Goal: Information Seeking & Learning: Learn about a topic

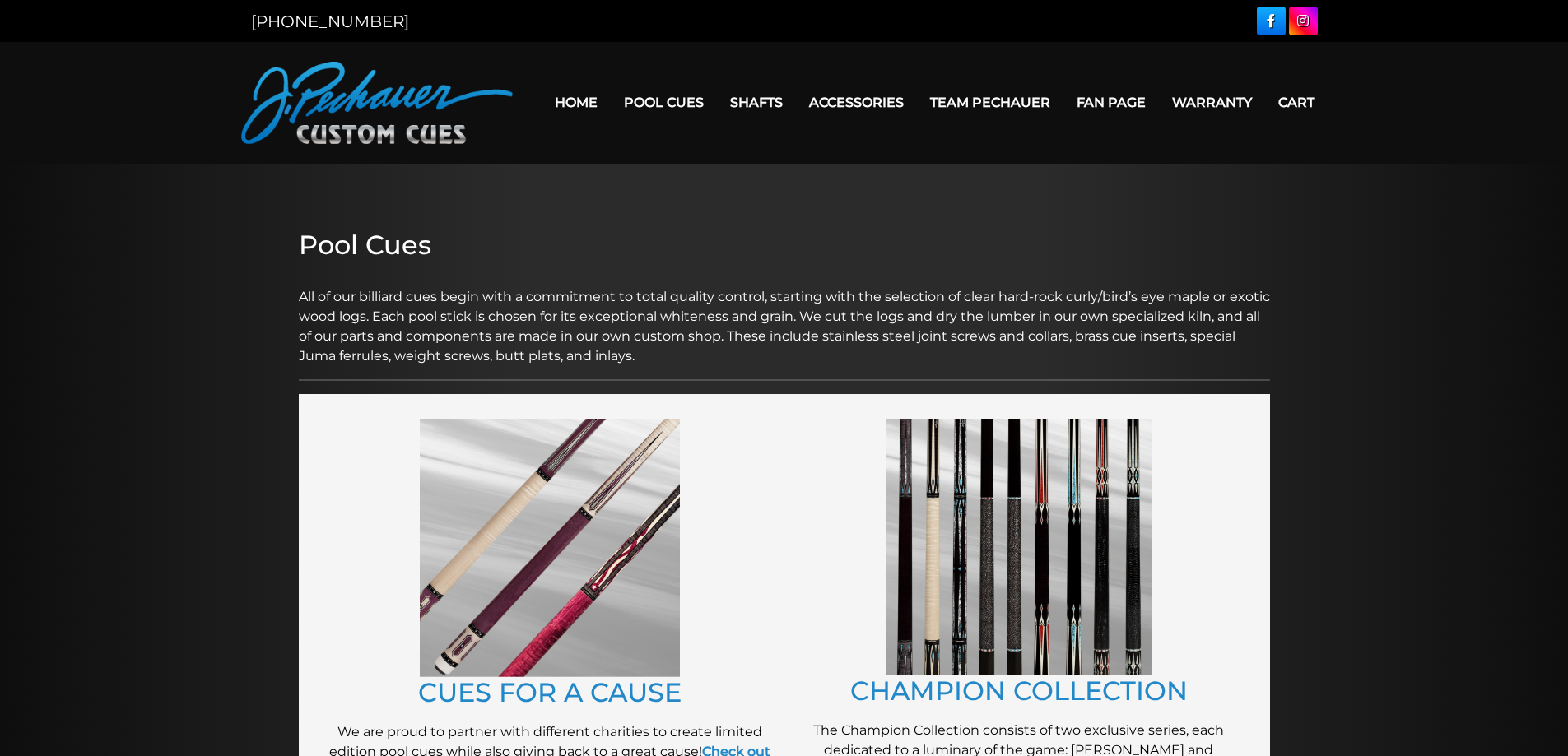
drag, startPoint x: 105, startPoint y: 183, endPoint x: 234, endPoint y: 215, distance: 132.9
click at [15, 122] on header "MENU Home Pool Cues Celebration Cue JP Series (T) – NEW Pro Series (R) – NEW Ch…" at bounding box center [784, 103] width 1568 height 121
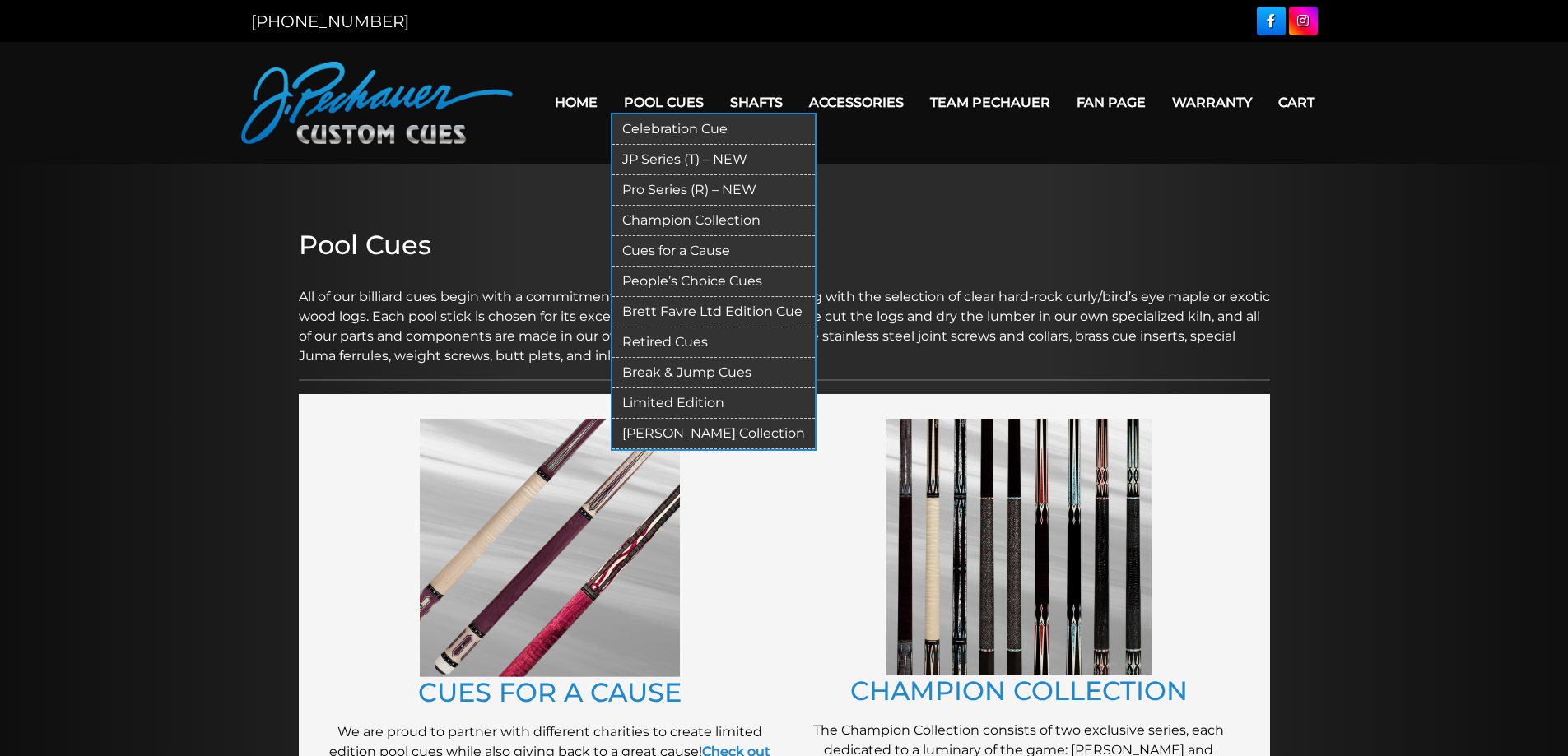
click at [655, 106] on link "Pool Cues" at bounding box center [664, 103] width 107 height 42
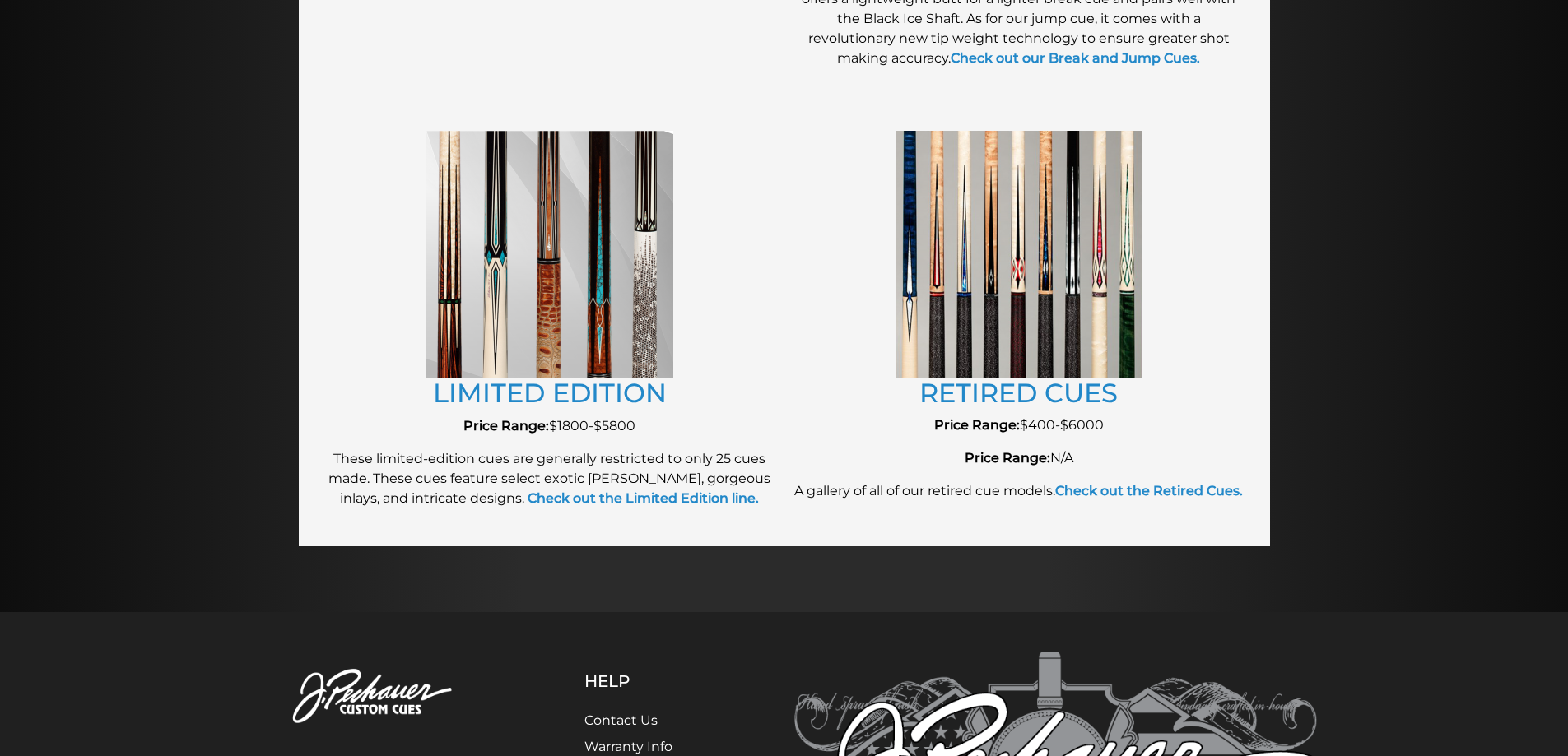
scroll to position [1755, 0]
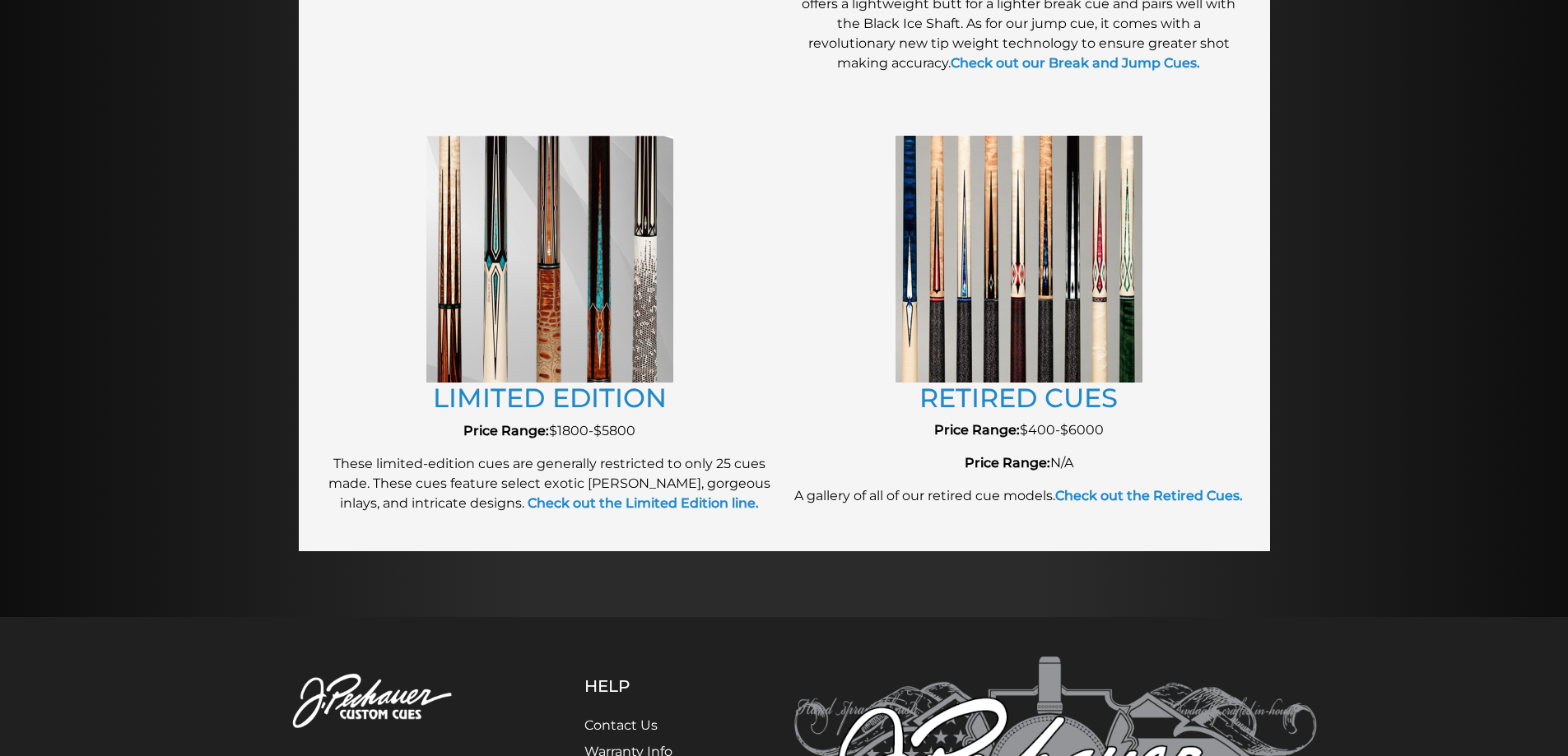
click at [1057, 231] on img at bounding box center [1019, 259] width 247 height 246
click at [1009, 375] on img at bounding box center [1019, 259] width 247 height 246
click at [996, 403] on link "RETIRED CUES" at bounding box center [1018, 398] width 198 height 32
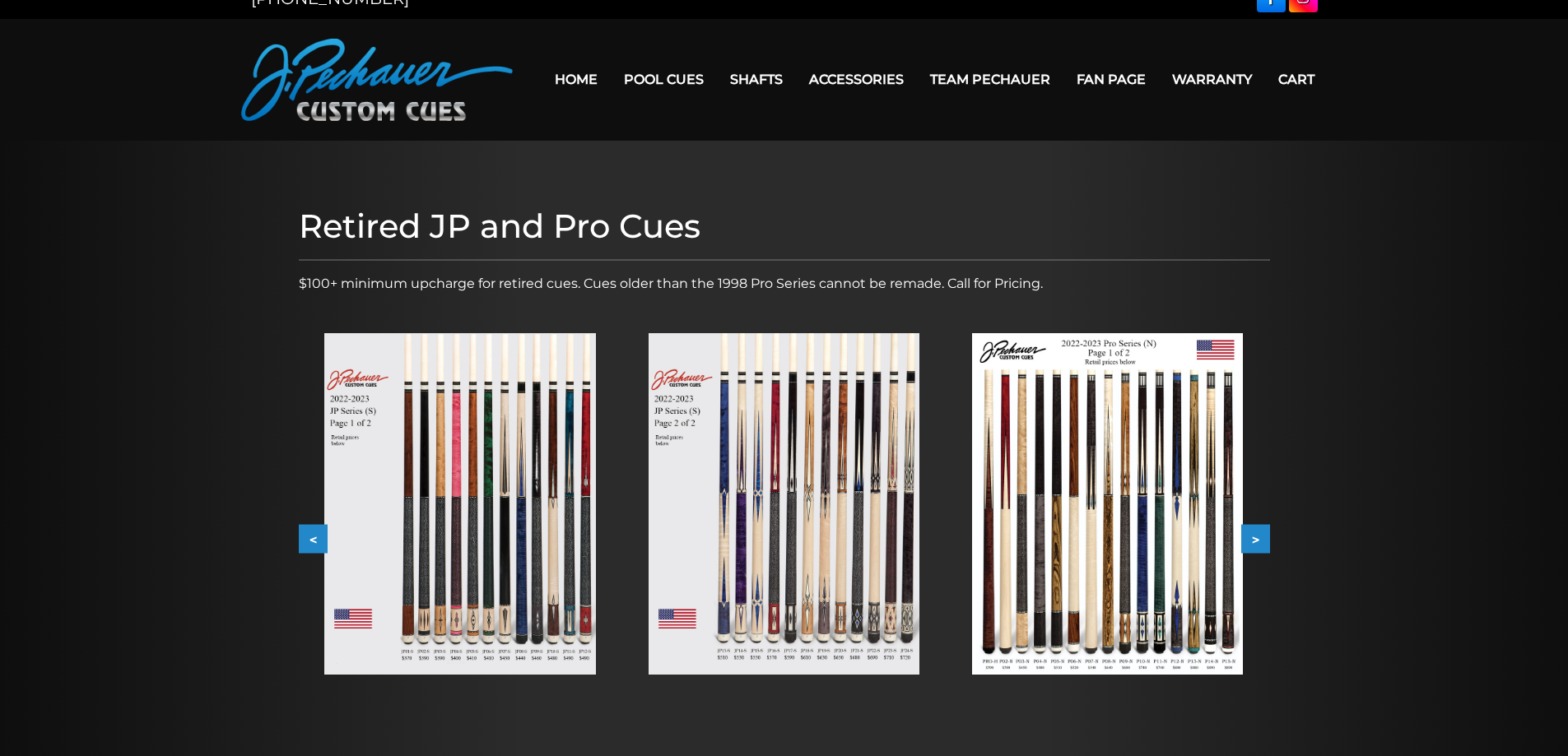
click at [806, 367] on img at bounding box center [784, 504] width 271 height 341
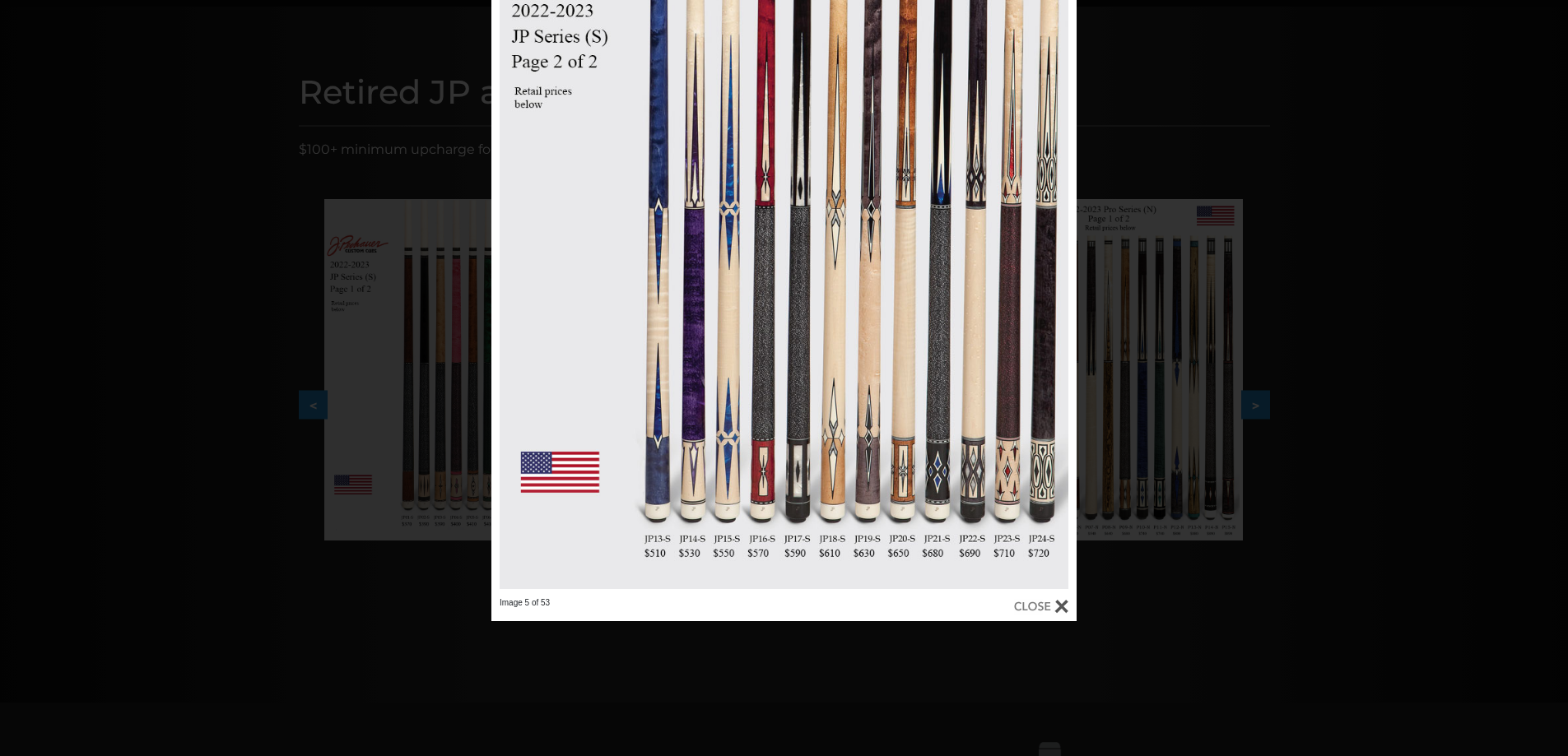
scroll to position [165, 0]
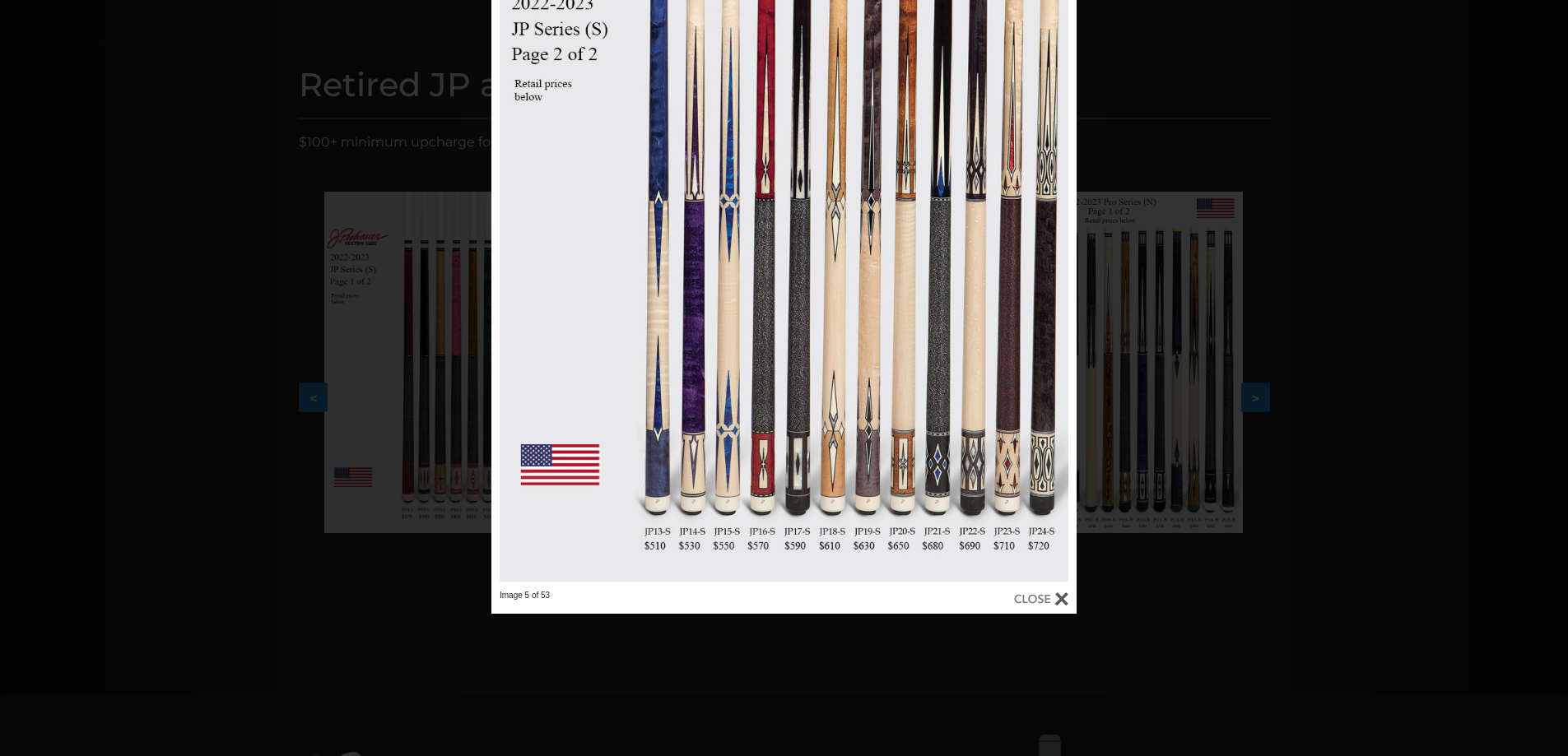
click at [1130, 493] on div "Image 5 of 53" at bounding box center [784, 235] width 1568 height 756
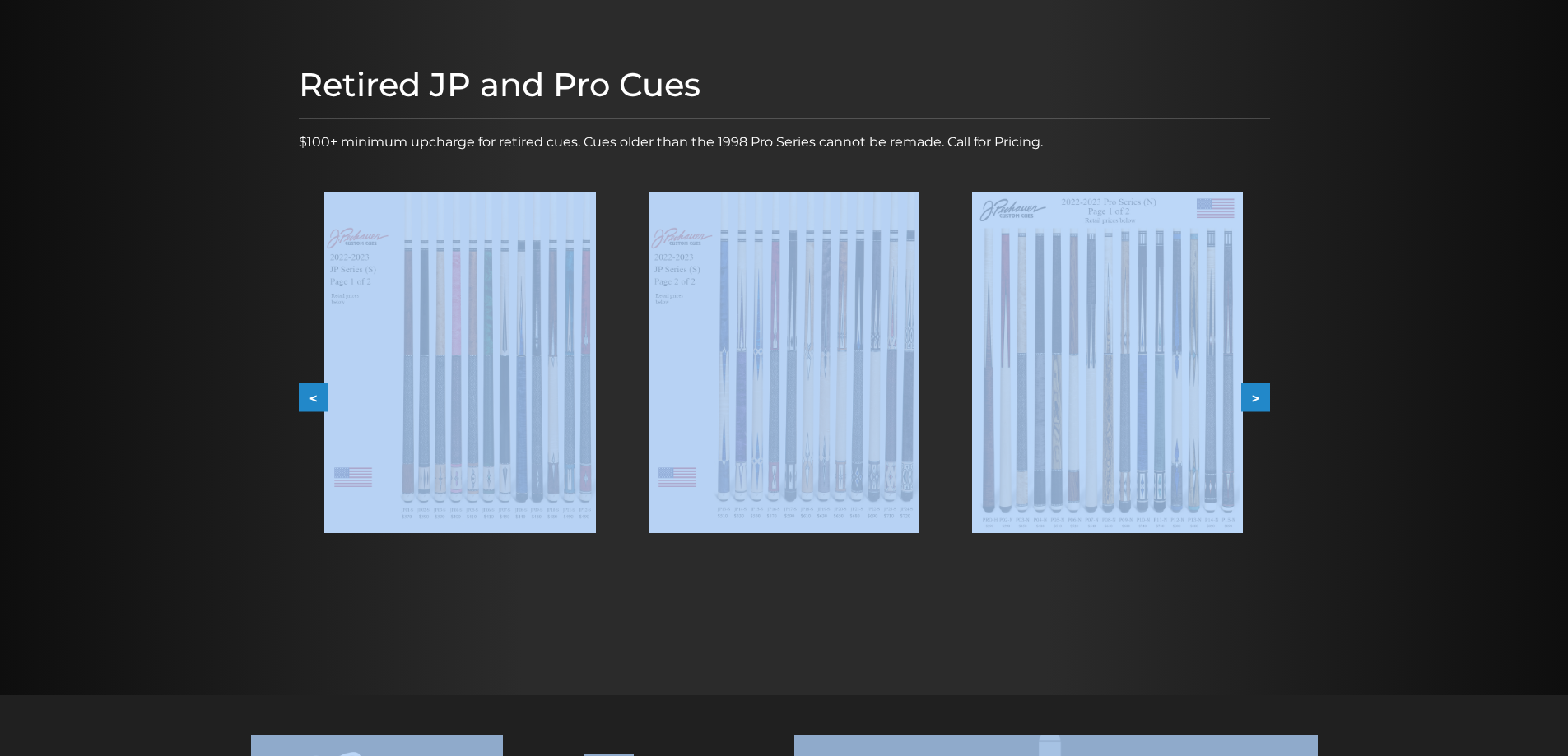
click at [482, 322] on img at bounding box center [460, 363] width 271 height 341
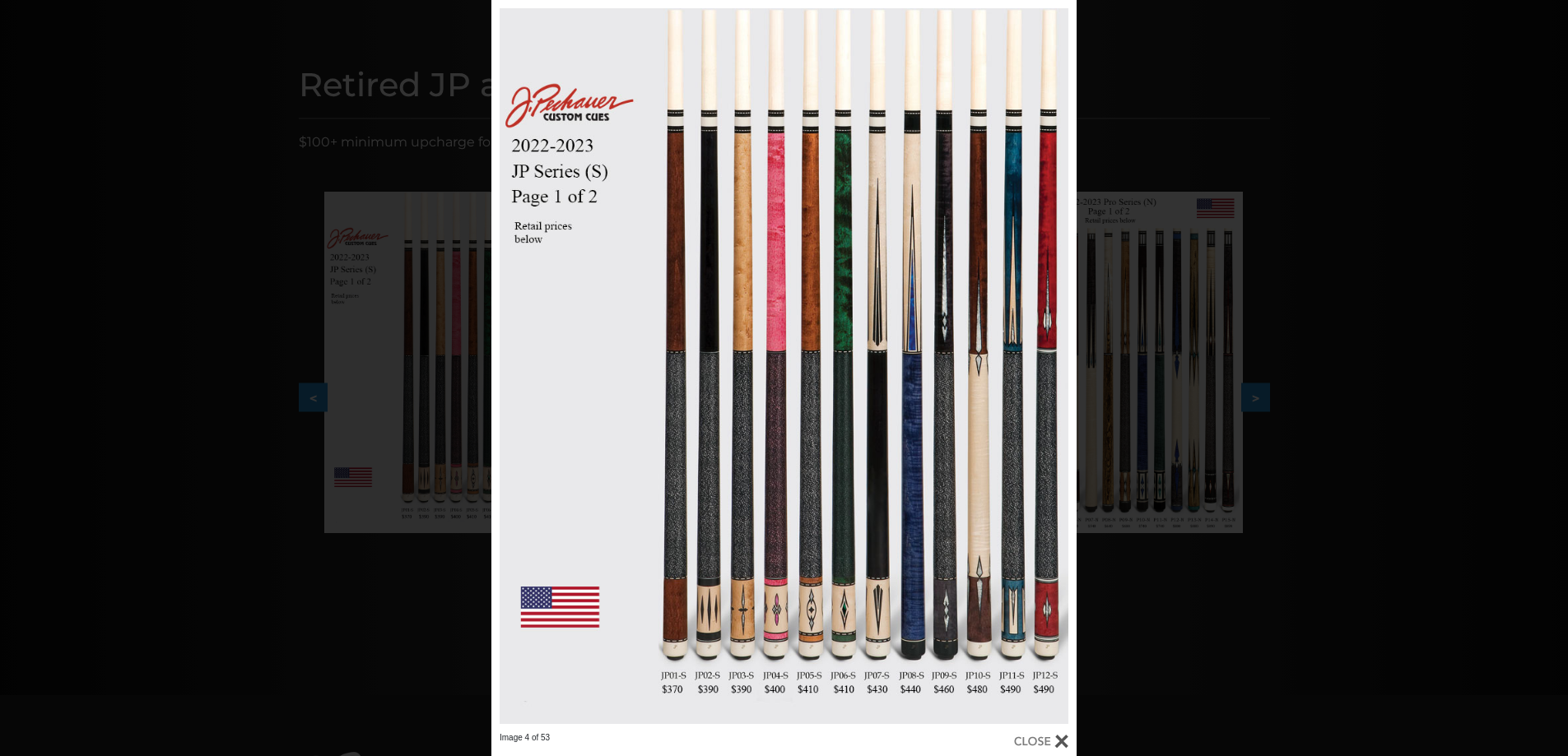
click at [1206, 642] on div "Image 4 of 53" at bounding box center [784, 378] width 1568 height 756
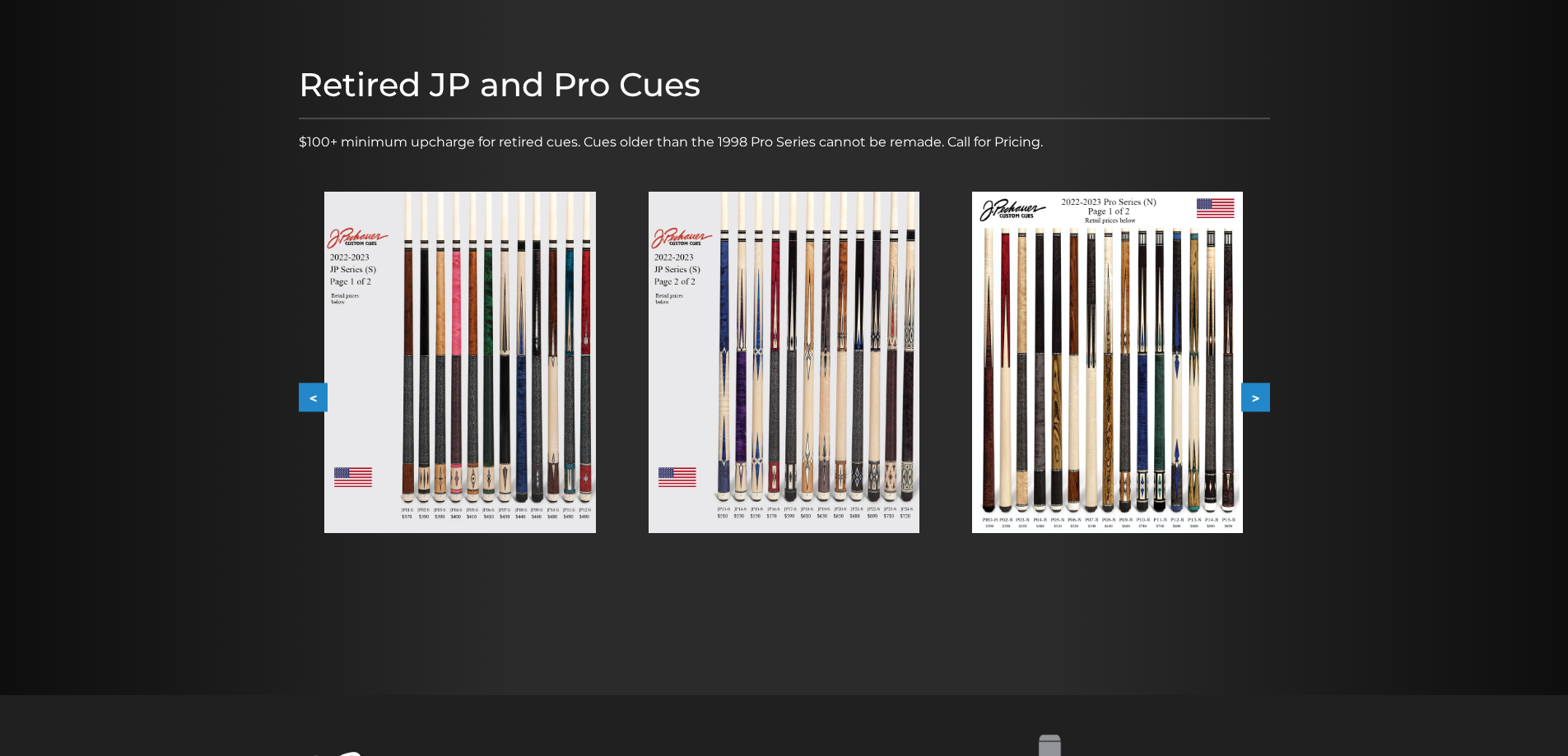
click at [1268, 398] on button ">" at bounding box center [1255, 398] width 29 height 29
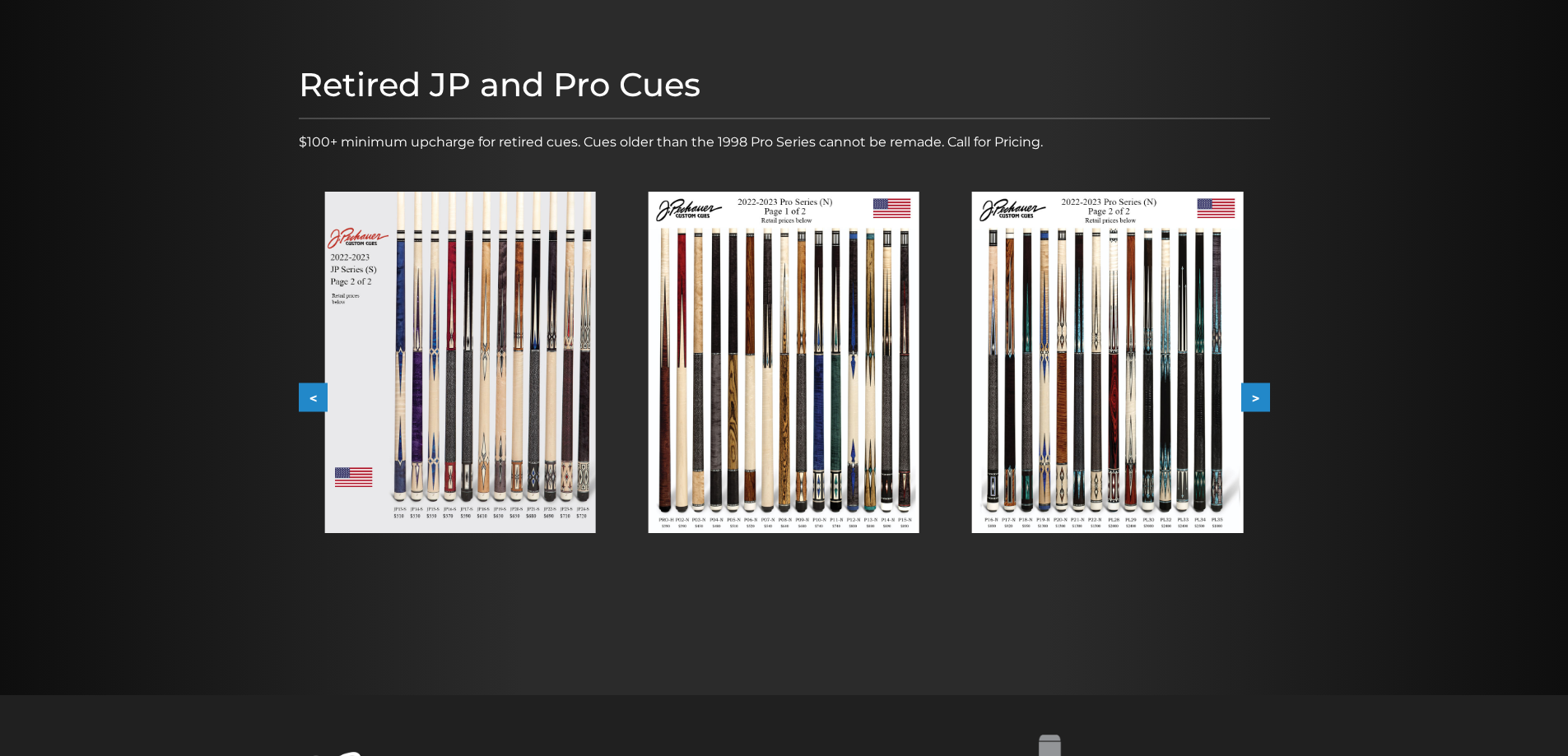
click at [320, 397] on button "<" at bounding box center [313, 398] width 29 height 29
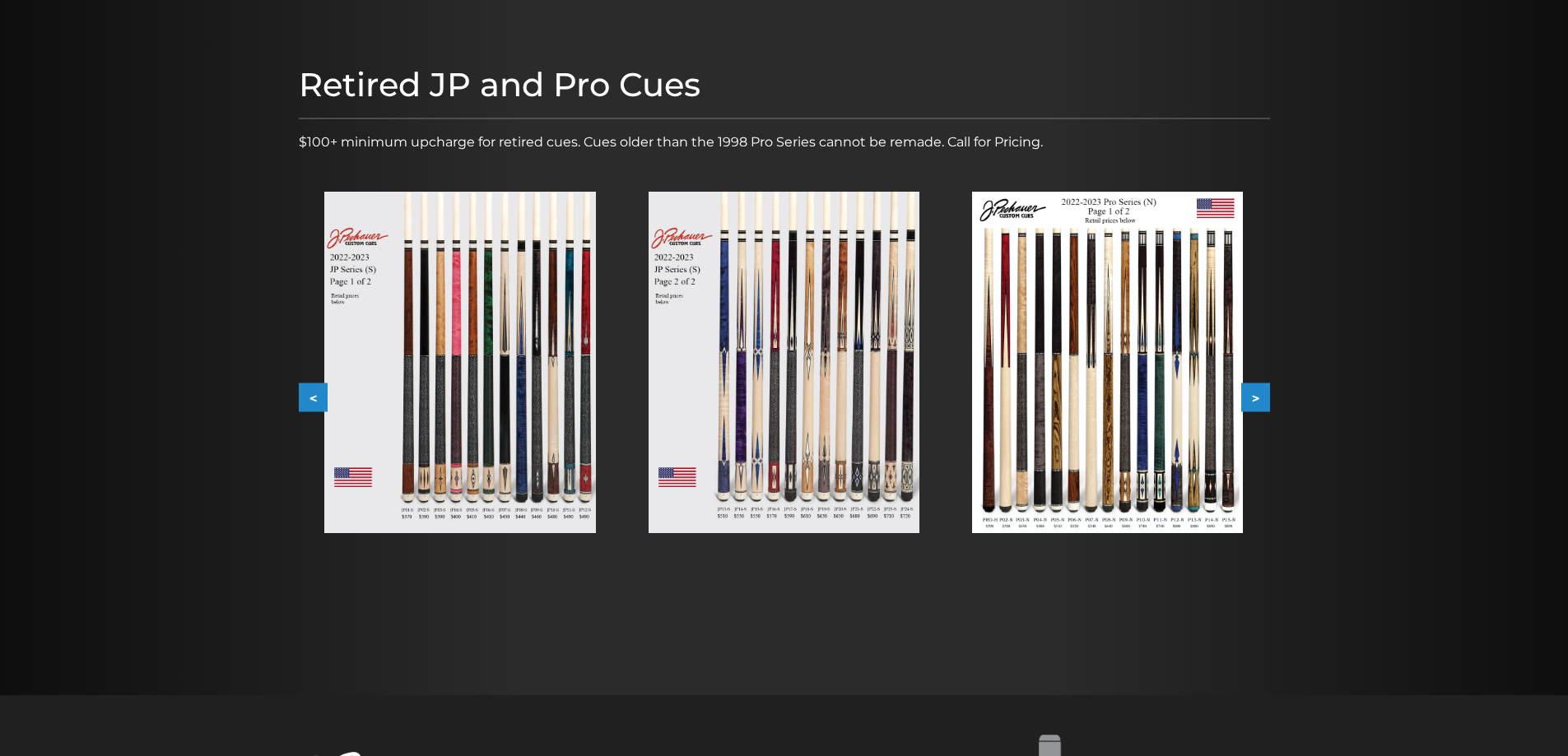
click at [460, 362] on img at bounding box center [460, 363] width 271 height 341
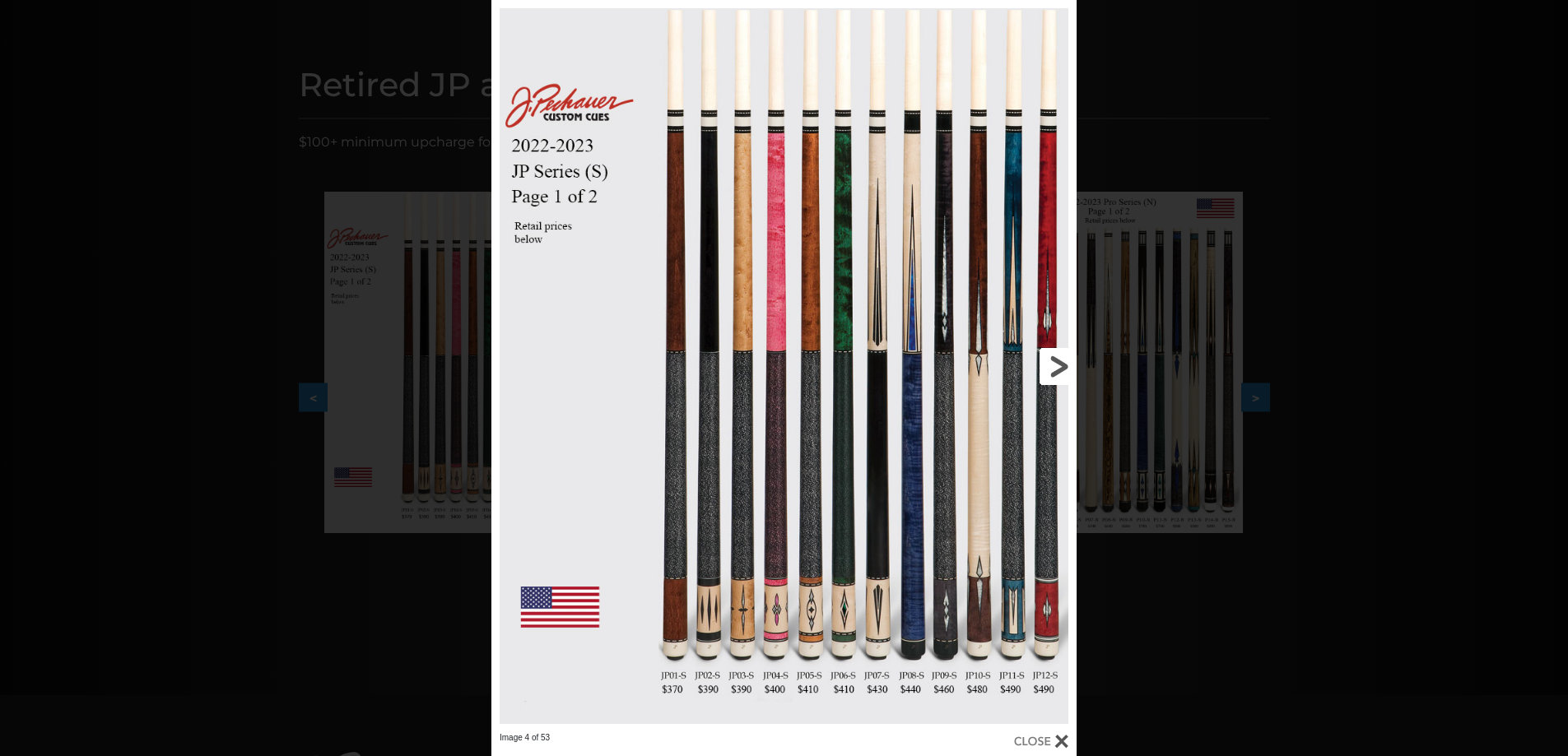
click at [1060, 378] on link at bounding box center [945, 366] width 263 height 732
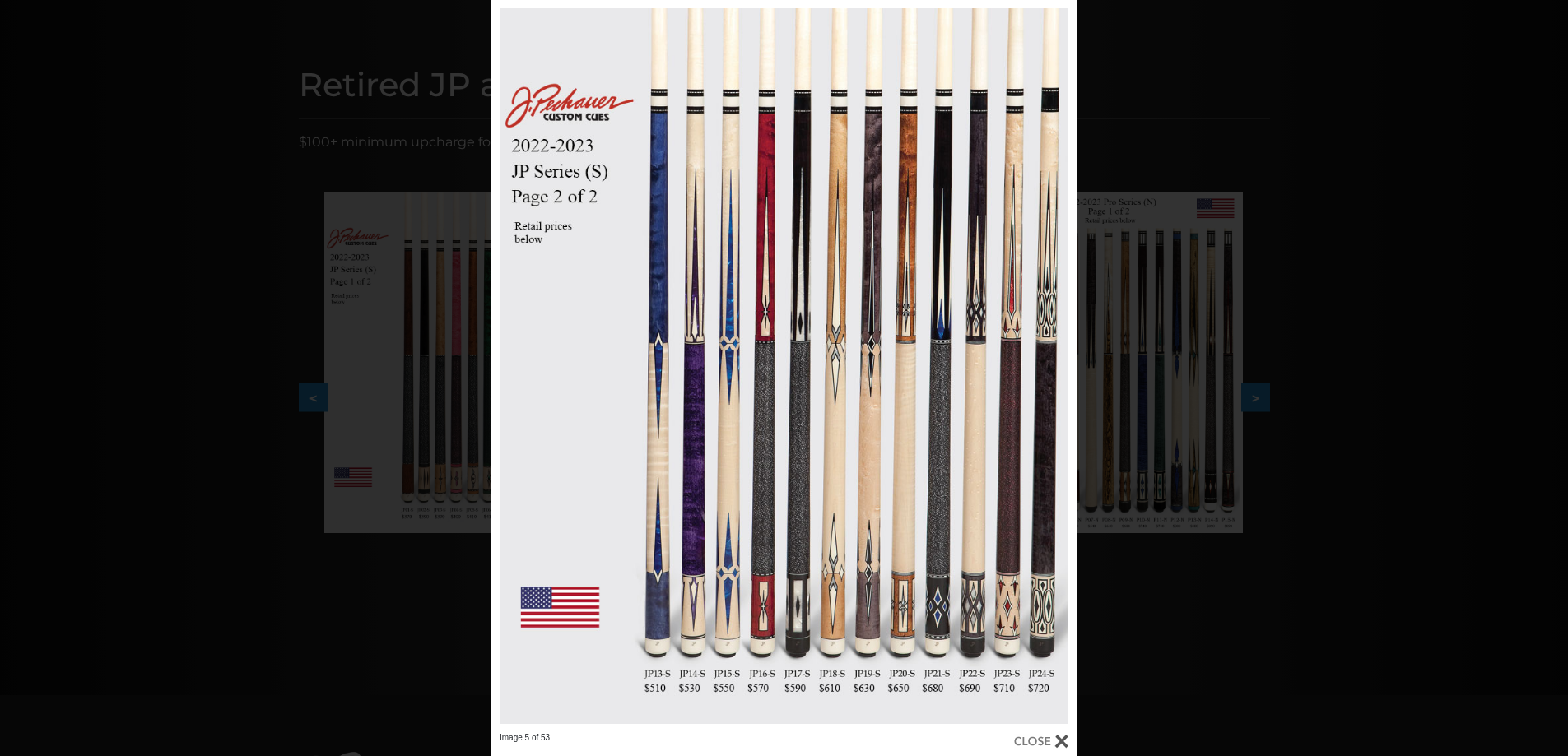
click at [1262, 407] on div "Image 5 of 53" at bounding box center [784, 378] width 1568 height 756
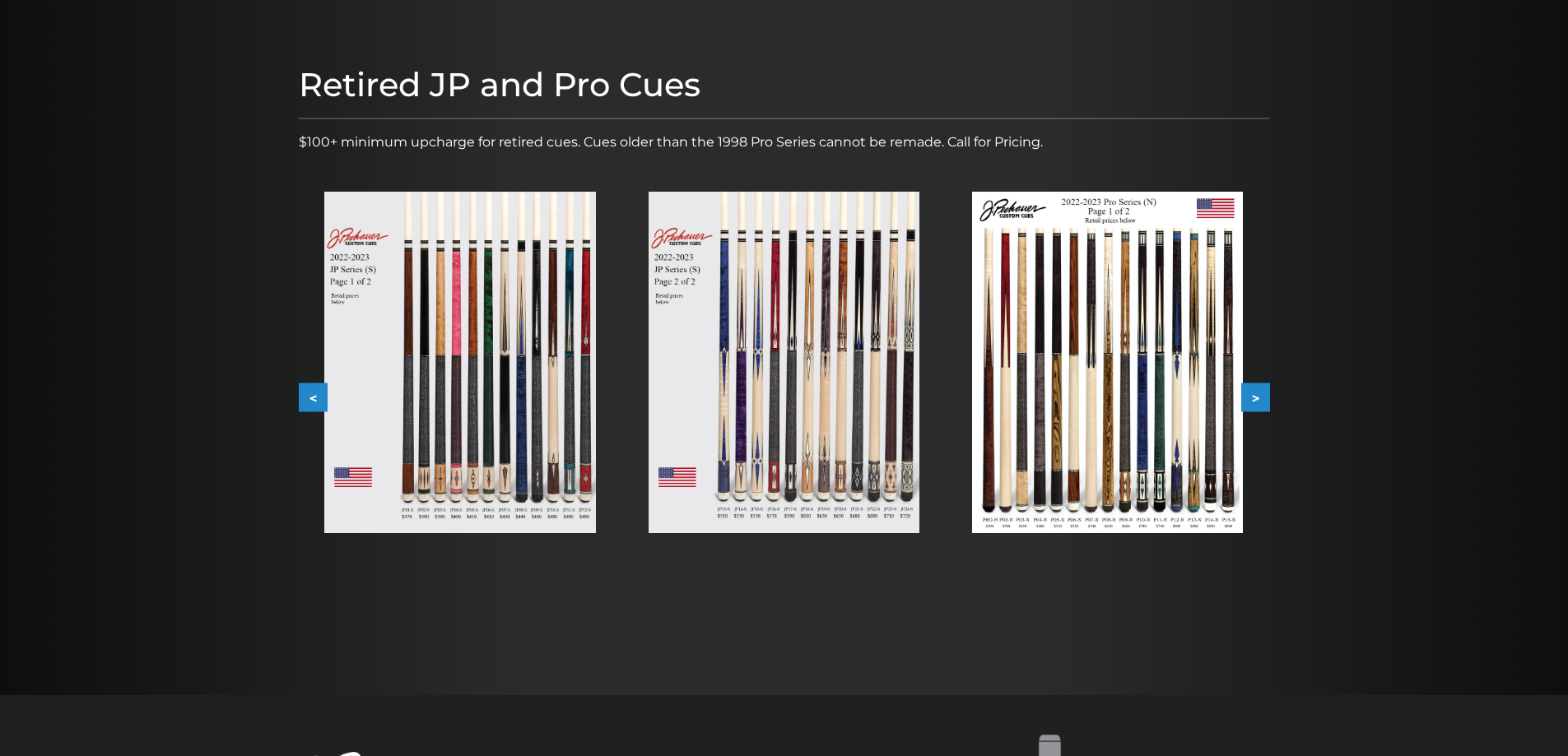
click at [1143, 381] on img at bounding box center [1108, 363] width 271 height 341
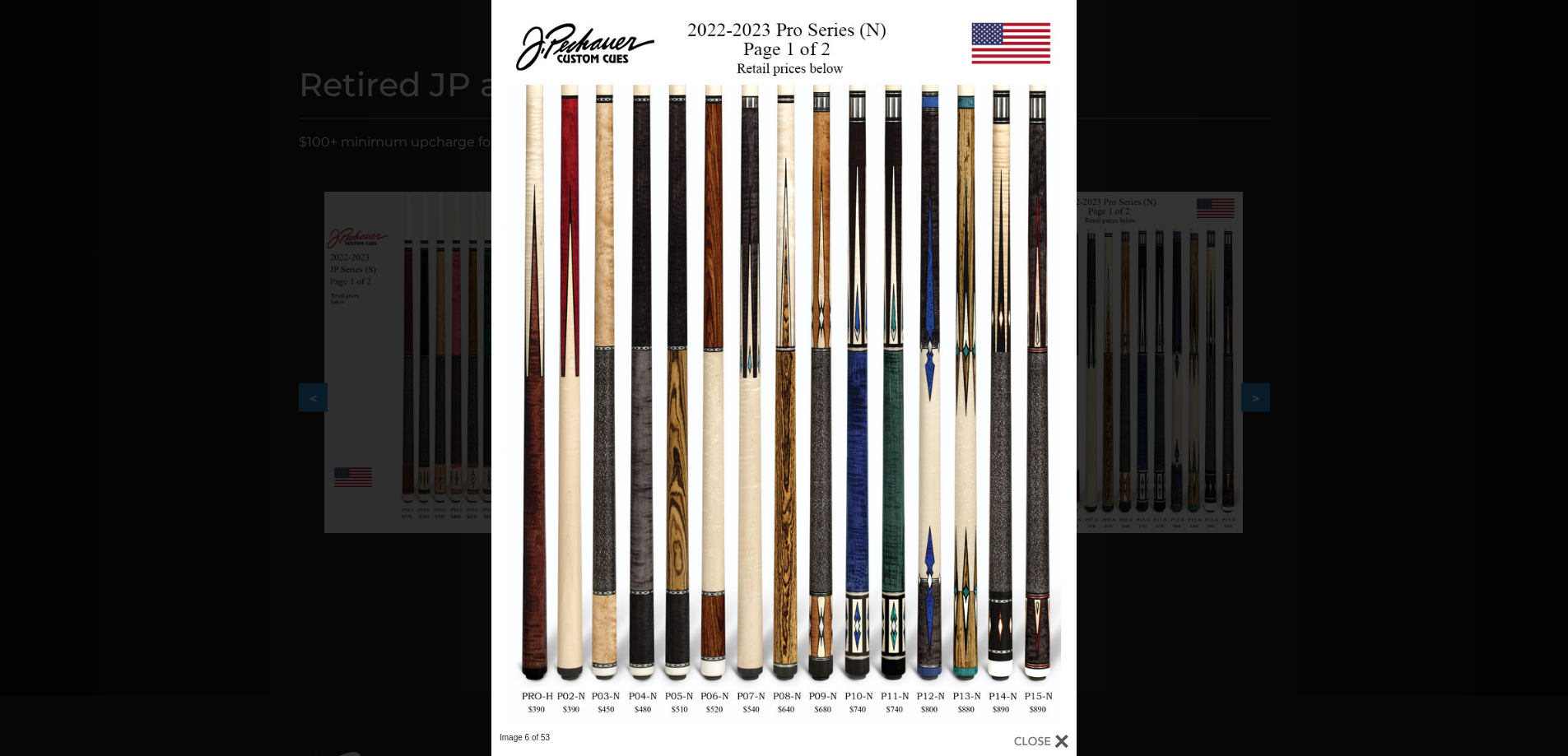
click at [1327, 528] on div "Image 6 of 53" at bounding box center [784, 378] width 1568 height 756
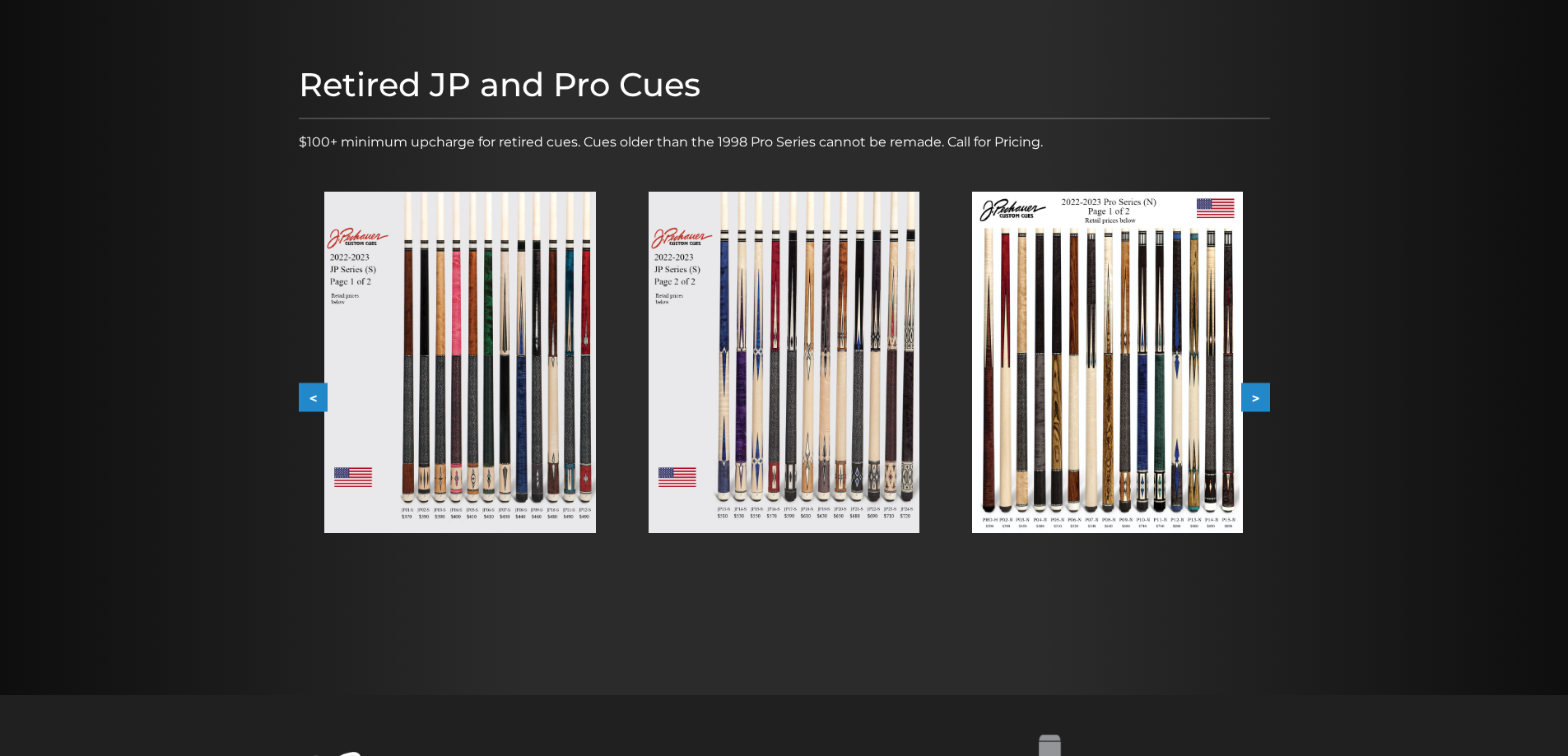
click at [1255, 403] on button ">" at bounding box center [1255, 398] width 29 height 29
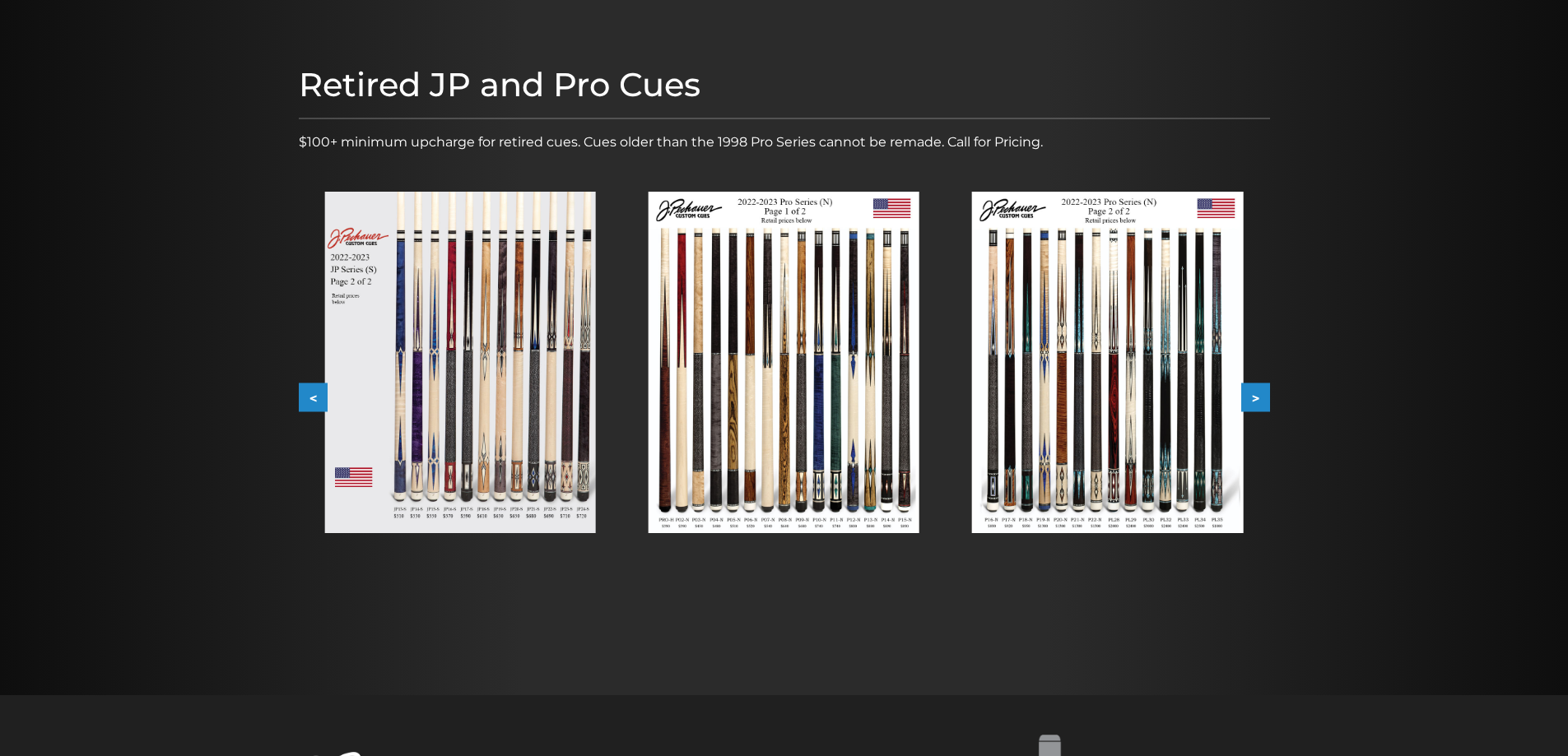
click at [1261, 402] on button ">" at bounding box center [1255, 398] width 29 height 29
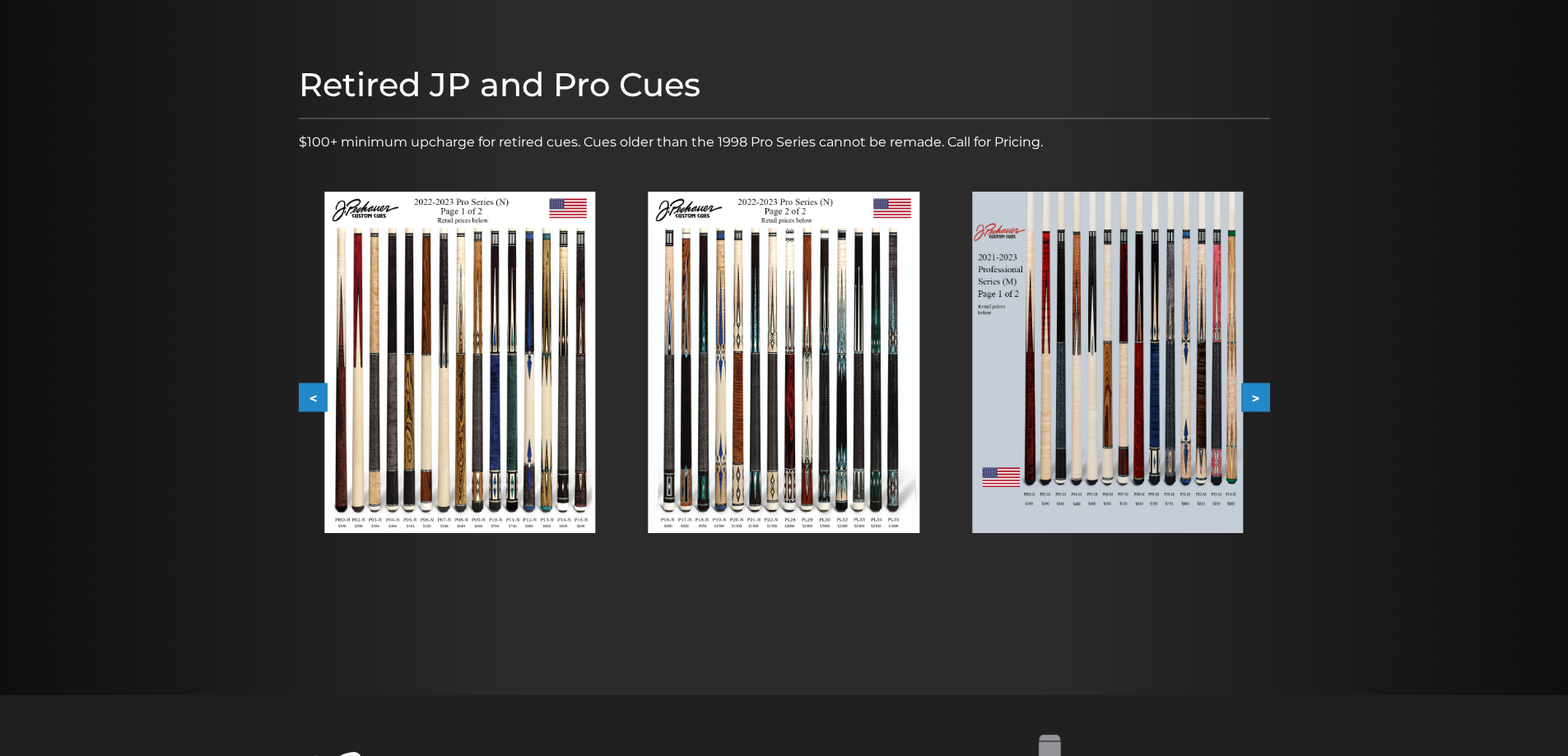
click at [1123, 402] on img at bounding box center [1108, 363] width 271 height 341
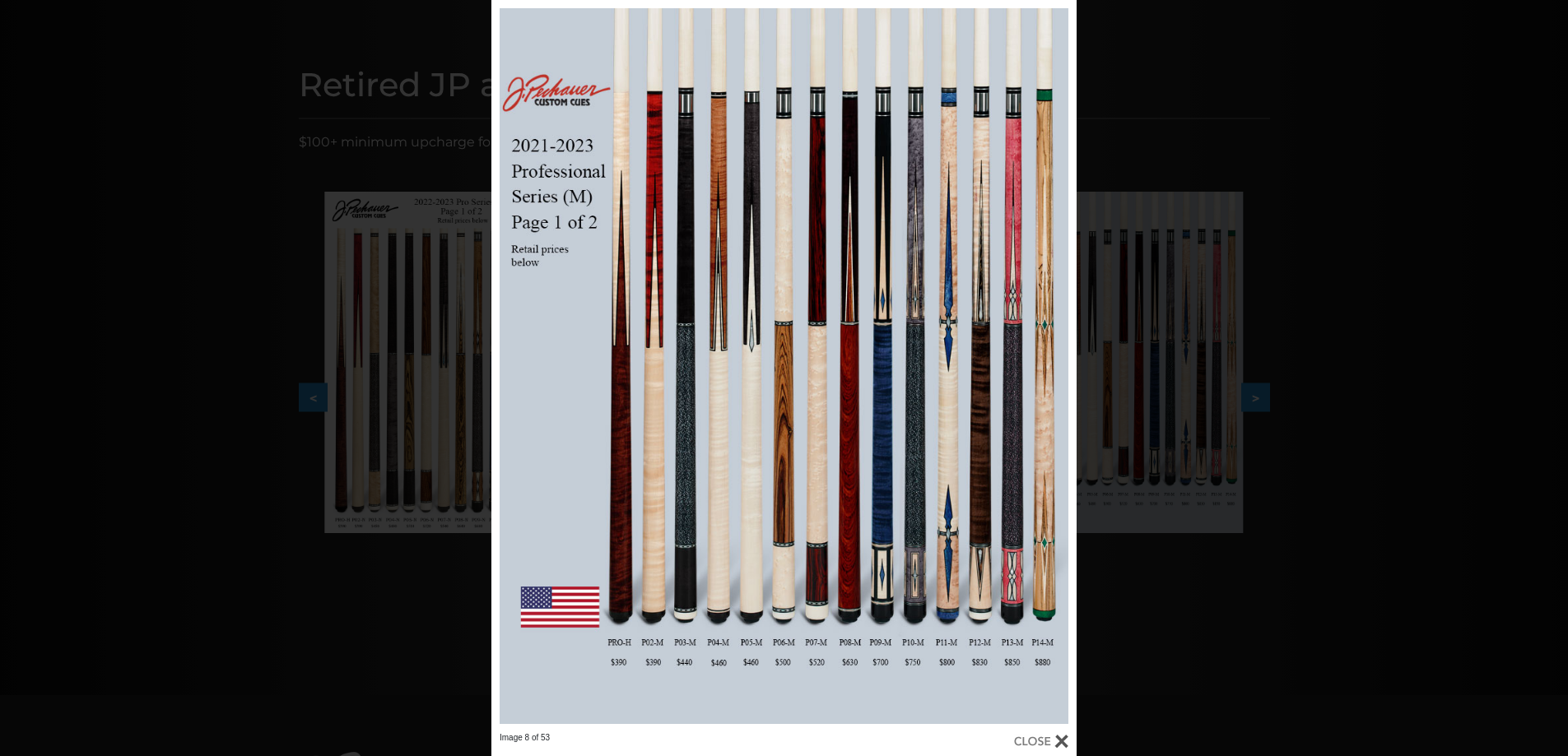
drag, startPoint x: 1206, startPoint y: 531, endPoint x: 1192, endPoint y: 486, distance: 47.1
click at [1204, 526] on div "Image 8 of 53" at bounding box center [784, 378] width 1568 height 756
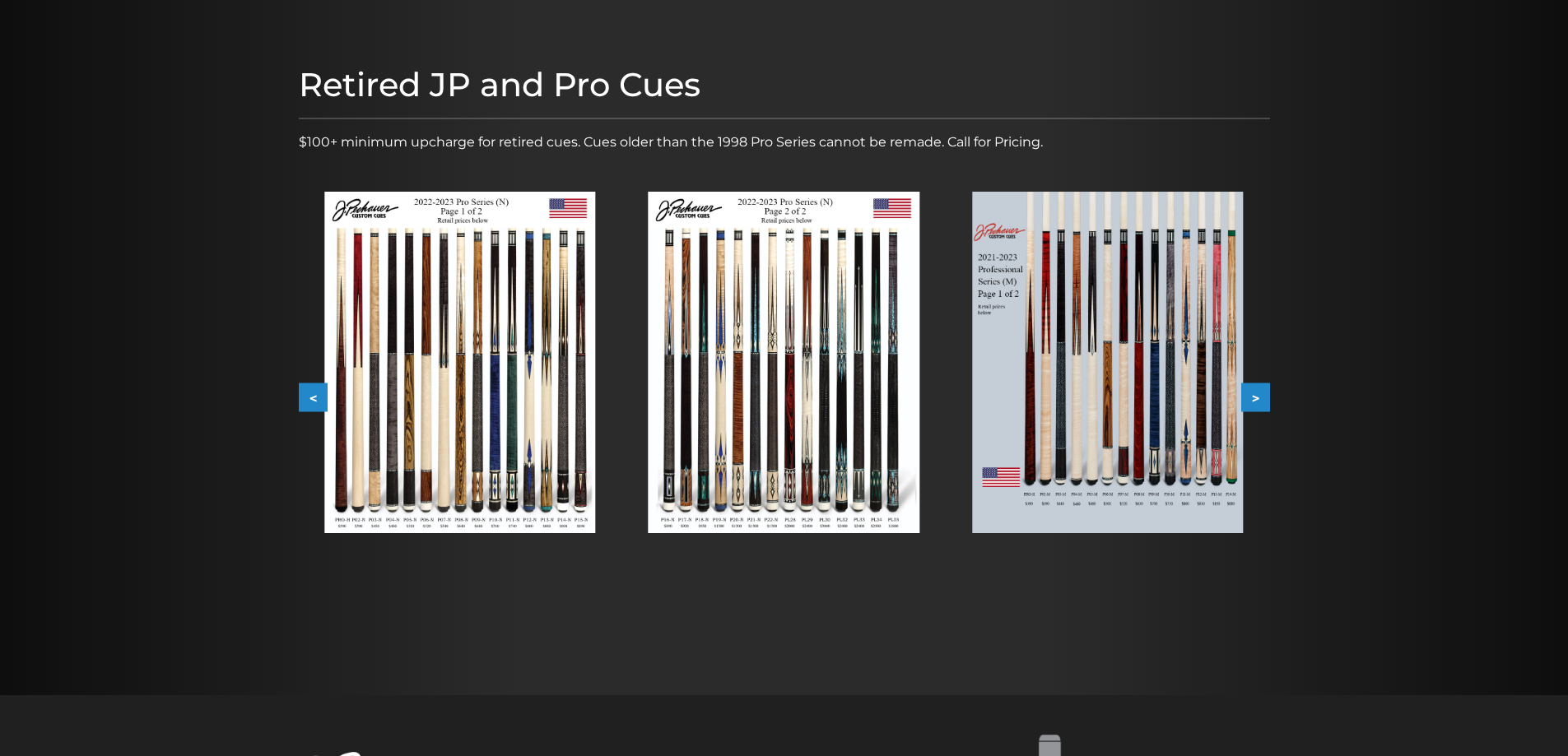
click at [1266, 410] on button ">" at bounding box center [1255, 398] width 29 height 29
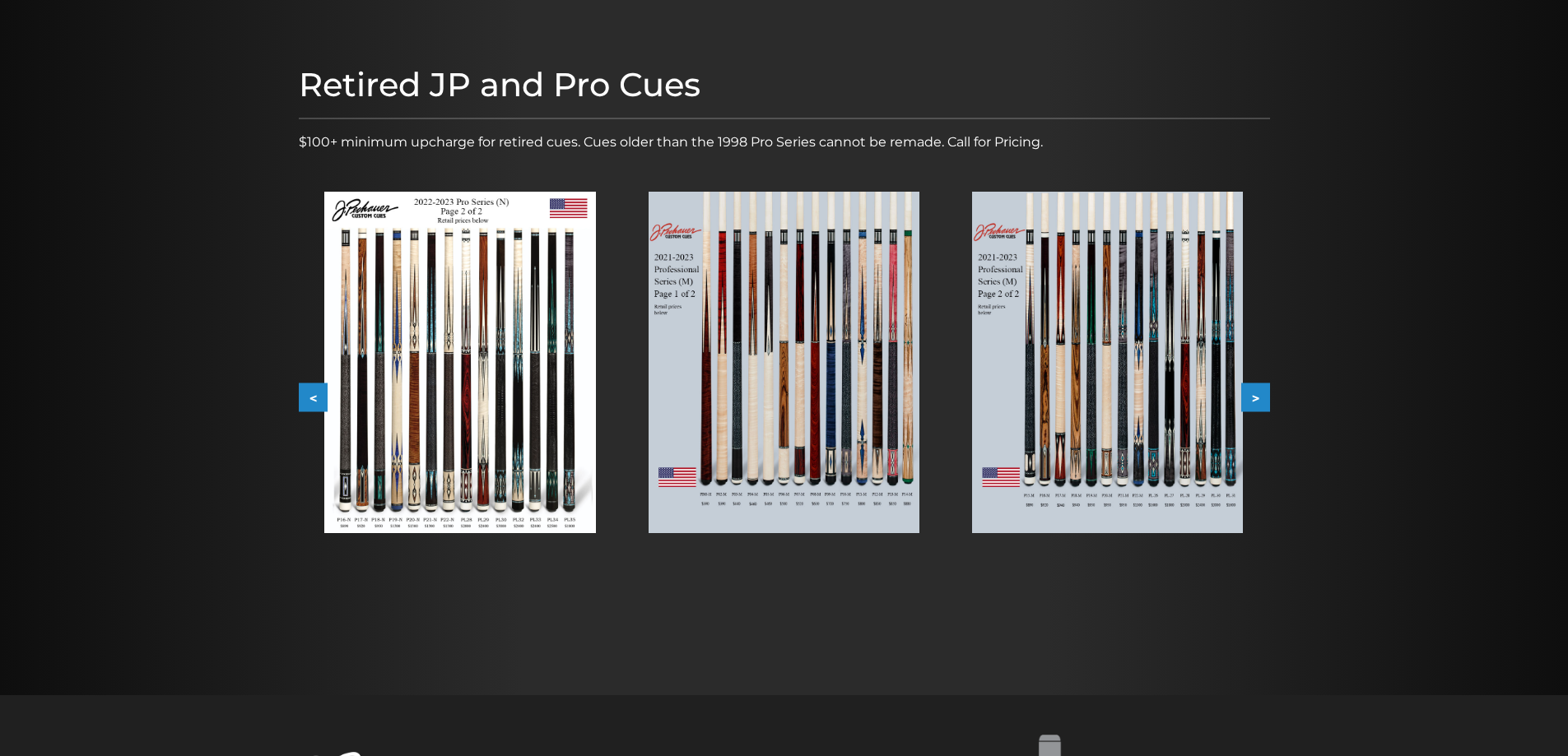
click at [1266, 410] on button ">" at bounding box center [1255, 398] width 29 height 29
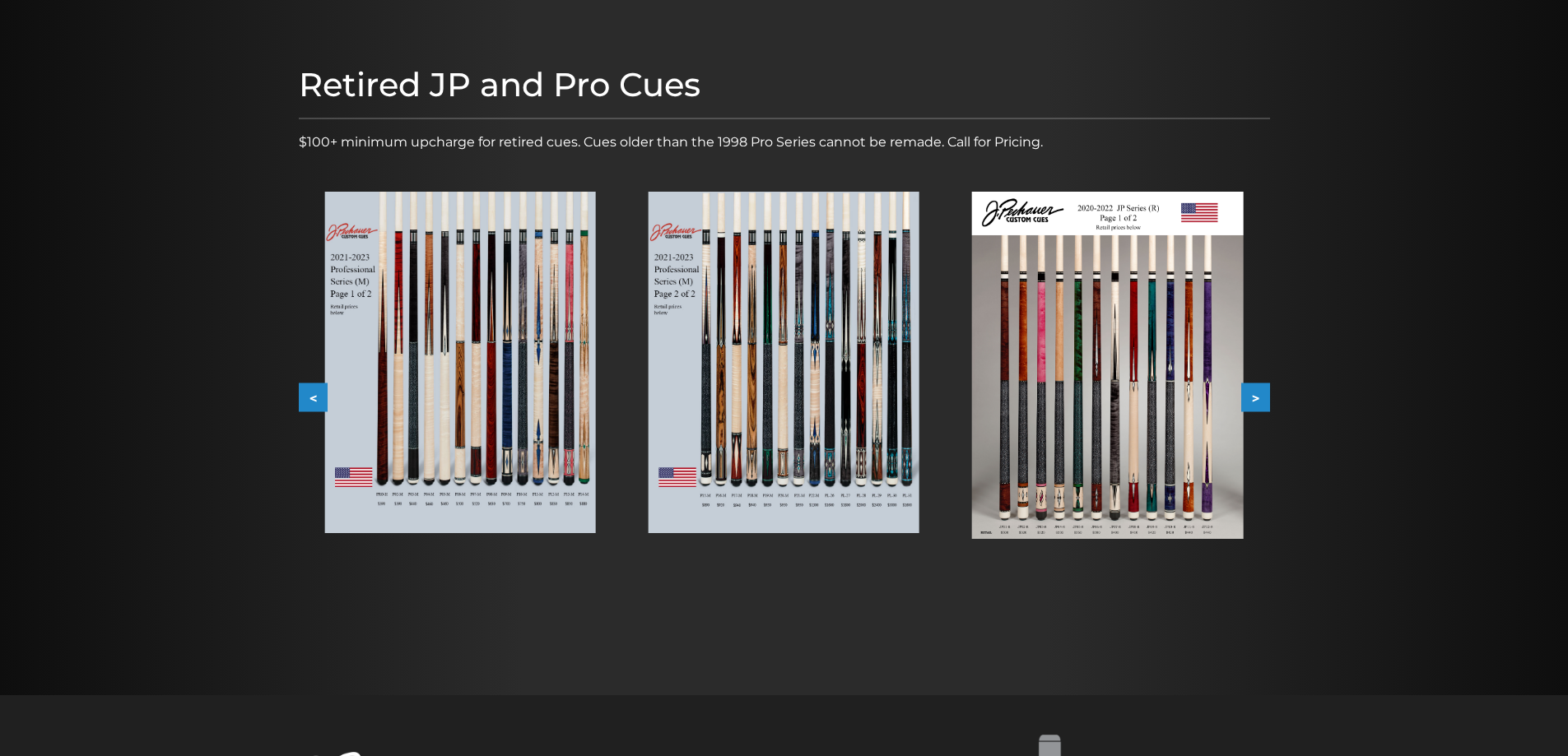
drag, startPoint x: 1195, startPoint y: 613, endPoint x: 833, endPoint y: 591, distance: 362.7
click at [811, 638] on div at bounding box center [784, 347] width 1568 height 696
